Goal: Navigation & Orientation: Understand site structure

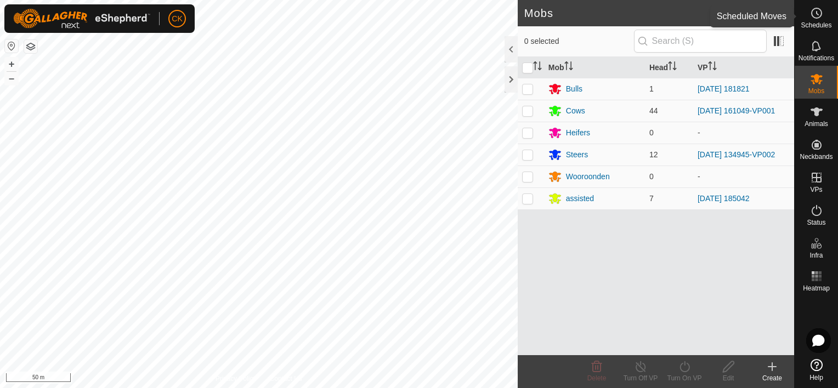
click at [815, 12] on icon at bounding box center [816, 13] width 13 height 13
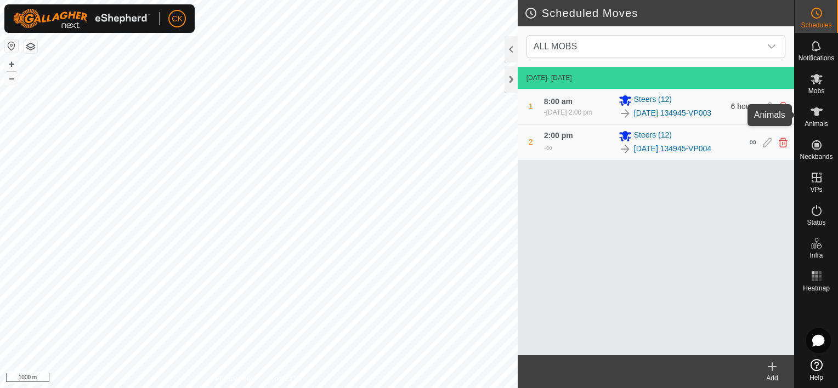
click at [814, 112] on icon at bounding box center [817, 112] width 12 height 9
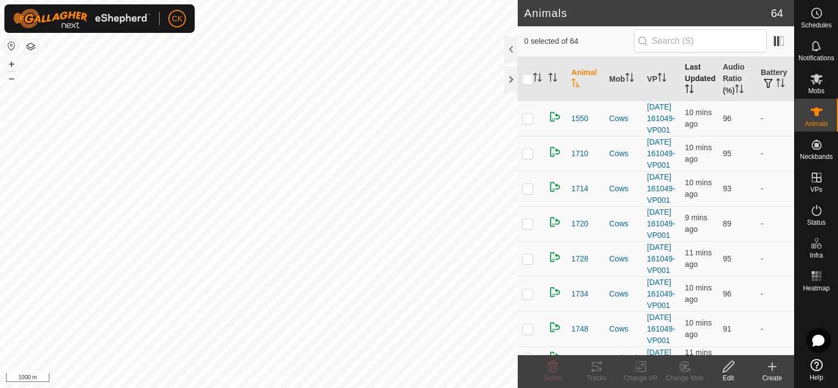
click at [694, 79] on th "Last Updated" at bounding box center [700, 79] width 38 height 44
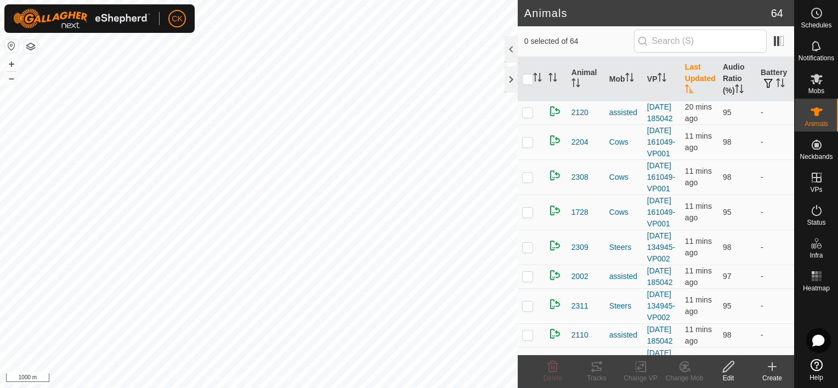
click at [693, 75] on th "Last Updated" at bounding box center [700, 79] width 38 height 44
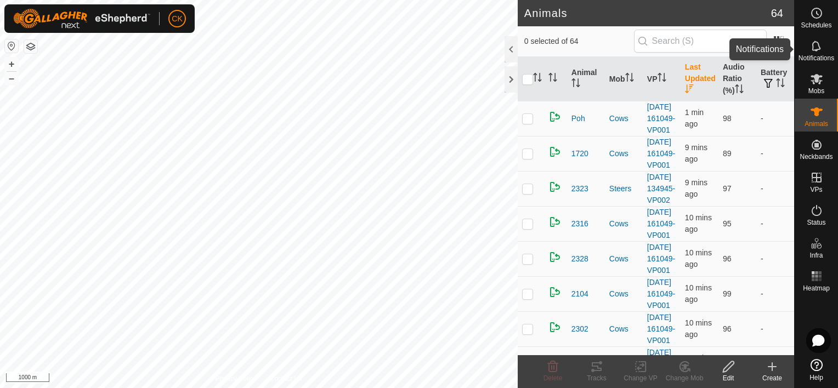
click at [813, 44] on icon at bounding box center [816, 46] width 9 height 10
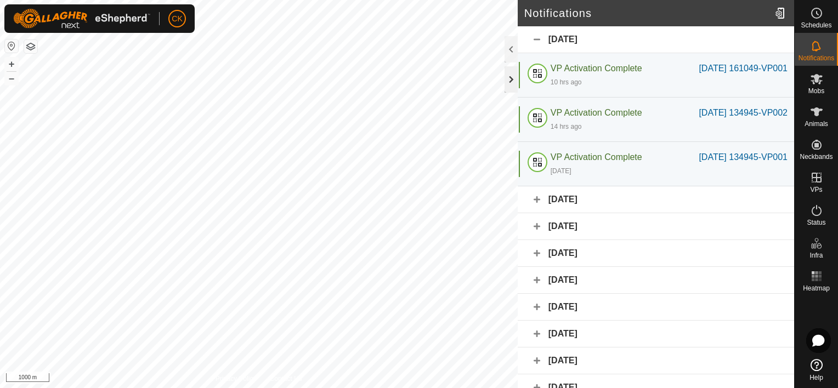
click at [509, 77] on div at bounding box center [511, 79] width 13 height 26
